Goal: Information Seeking & Learning: Learn about a topic

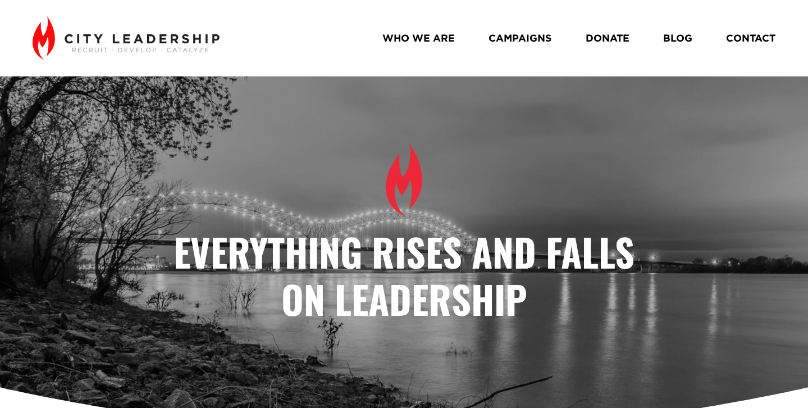
click at [519, 42] on link "CAMPAIGNS" at bounding box center [519, 38] width 63 height 20
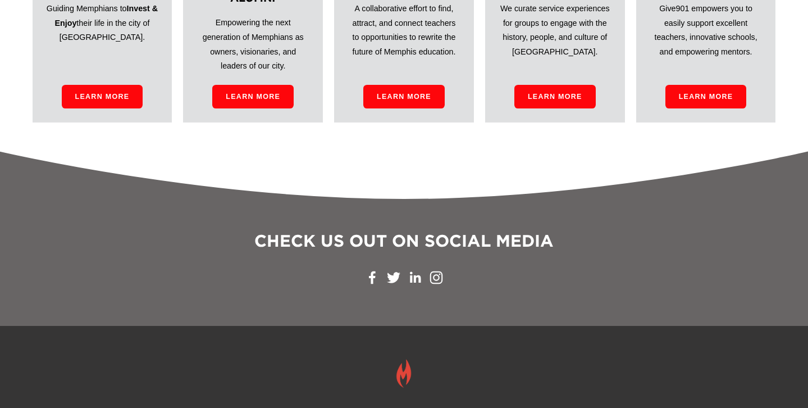
scroll to position [825, 0]
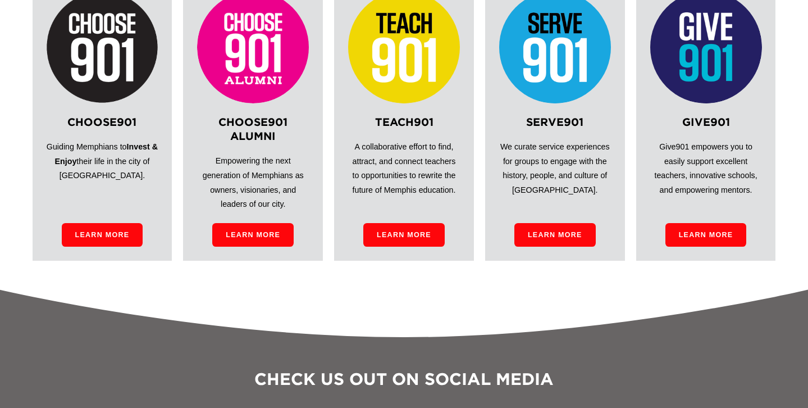
click at [429, 76] on img at bounding box center [404, 47] width 112 height 112
click at [381, 245] on link "Learn More" at bounding box center [403, 235] width 81 height 24
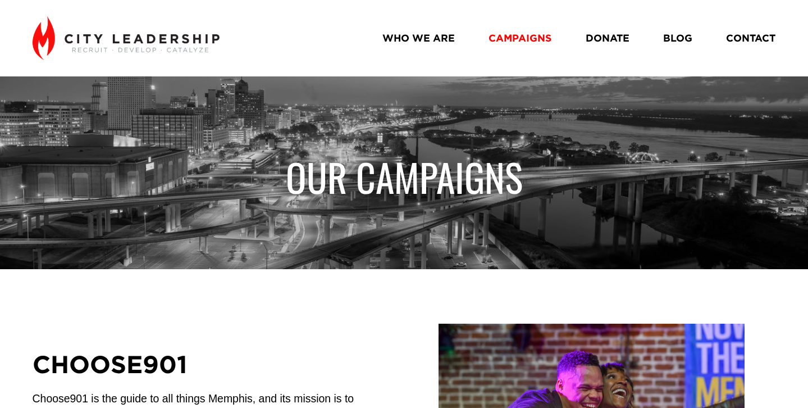
click at [187, 43] on img at bounding box center [126, 38] width 187 height 44
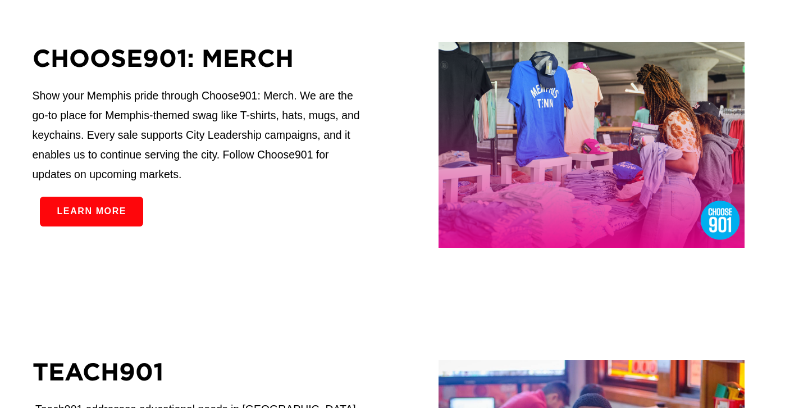
scroll to position [913, 0]
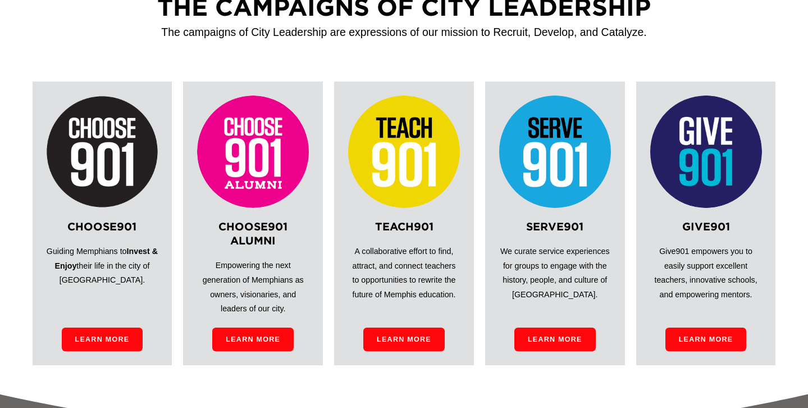
scroll to position [1248, 0]
